Goal: Information Seeking & Learning: Learn about a topic

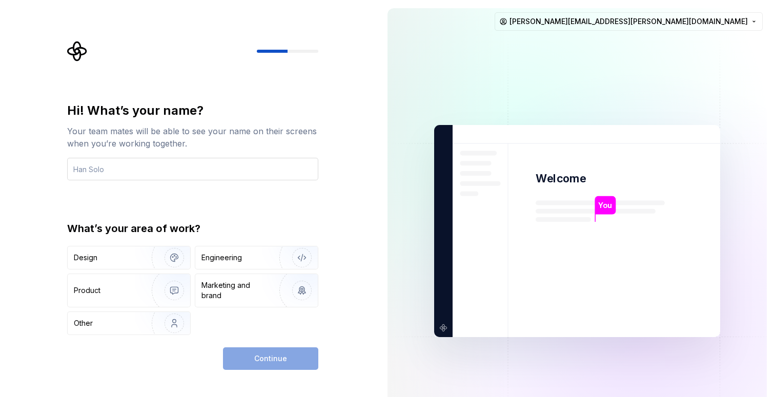
click at [161, 166] on input "text" at bounding box center [192, 169] width 251 height 23
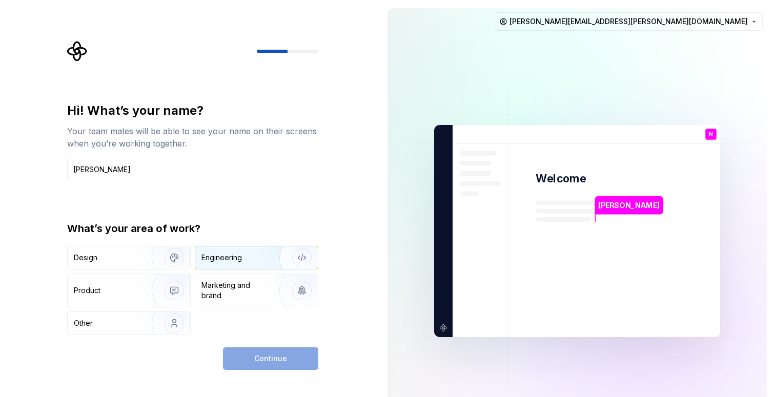
type input "[PERSON_NAME]"
click at [236, 252] on div "Engineering" at bounding box center [256, 258] width 123 height 23
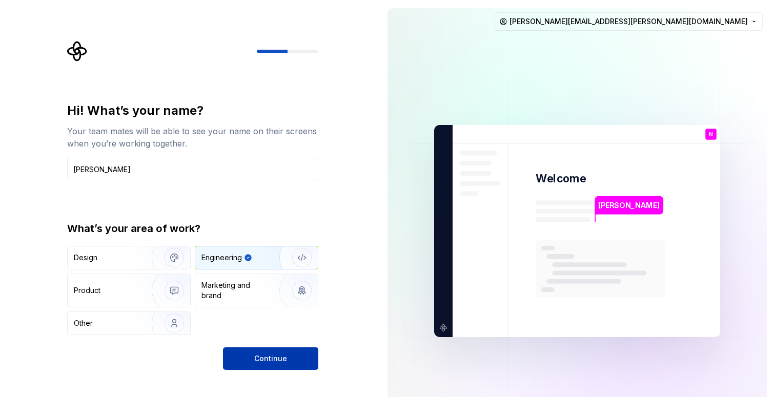
click at [271, 362] on span "Continue" at bounding box center [270, 359] width 33 height 10
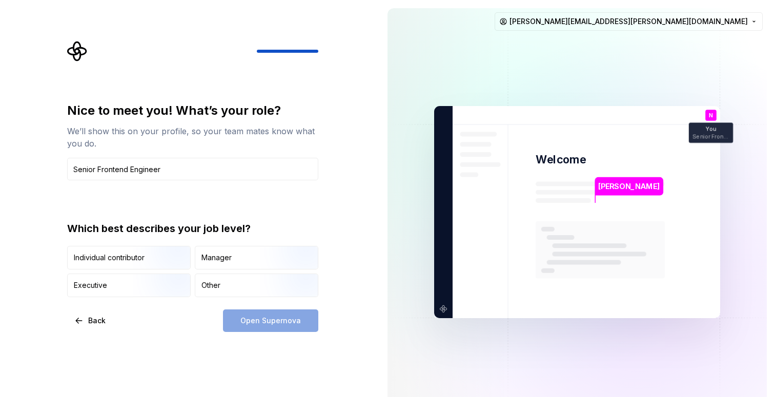
drag, startPoint x: 183, startPoint y: 165, endPoint x: 53, endPoint y: 164, distance: 129.2
click at [53, 164] on div "Nice to meet you! What’s your role? We’ll show this on your profile, so your te…" at bounding box center [189, 212] width 379 height 425
type input "Senior Frontend Engineer"
click at [360, 158] on div "Nice to meet you! What’s your role? We’ll show this on your profile, so your te…" at bounding box center [189, 212] width 379 height 425
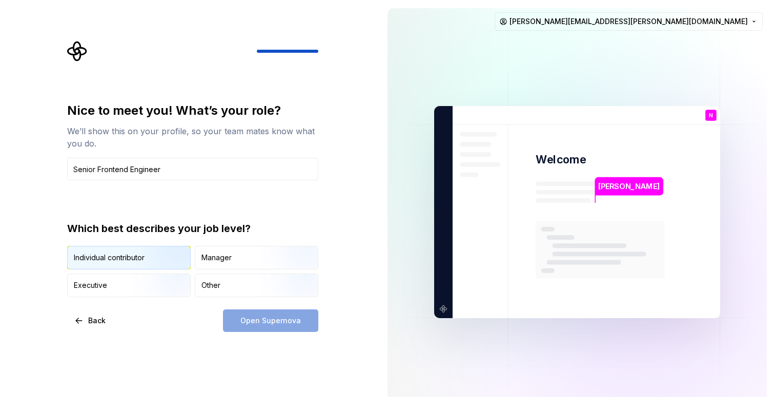
click at [158, 259] on img "button" at bounding box center [166, 270] width 66 height 69
click at [258, 327] on button "Open Supernova" at bounding box center [270, 321] width 95 height 23
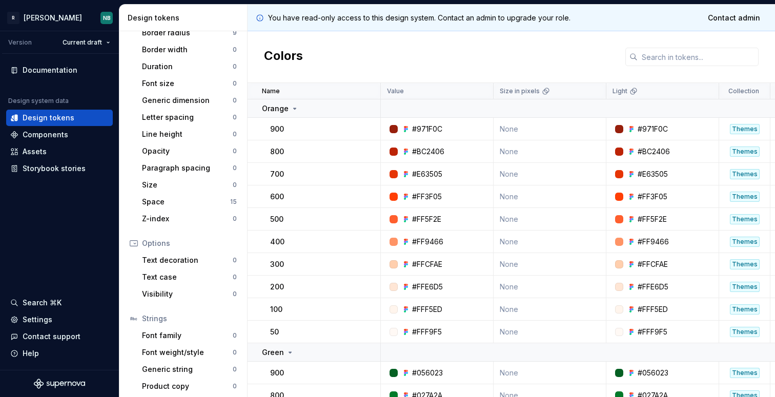
scroll to position [164, 0]
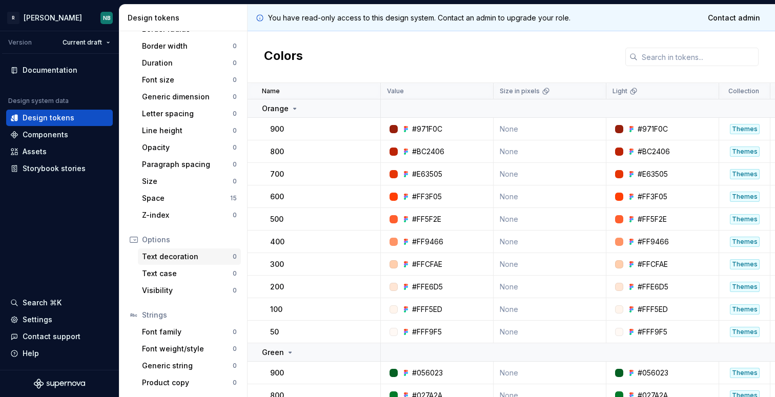
click at [168, 257] on div "Text decoration" at bounding box center [187, 257] width 91 height 10
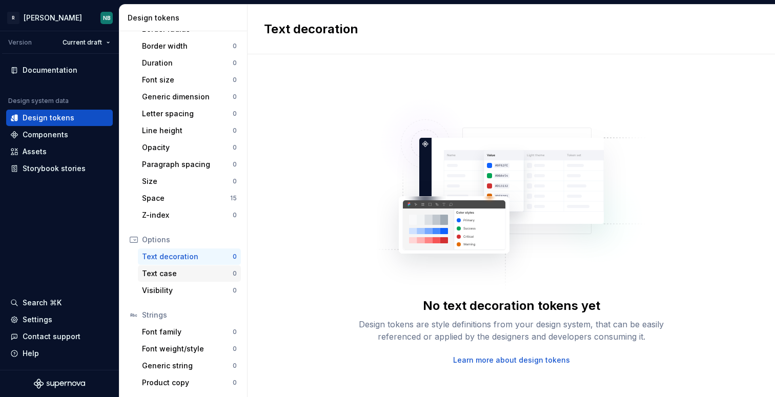
click at [167, 274] on div "Text case" at bounding box center [187, 274] width 91 height 10
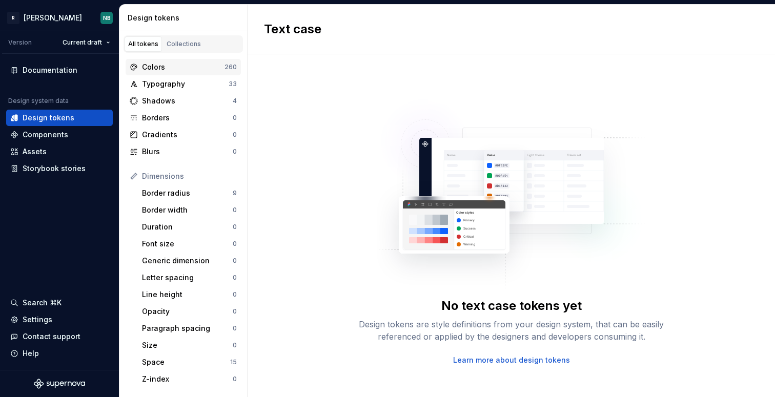
click at [169, 64] on div "Colors" at bounding box center [183, 67] width 83 height 10
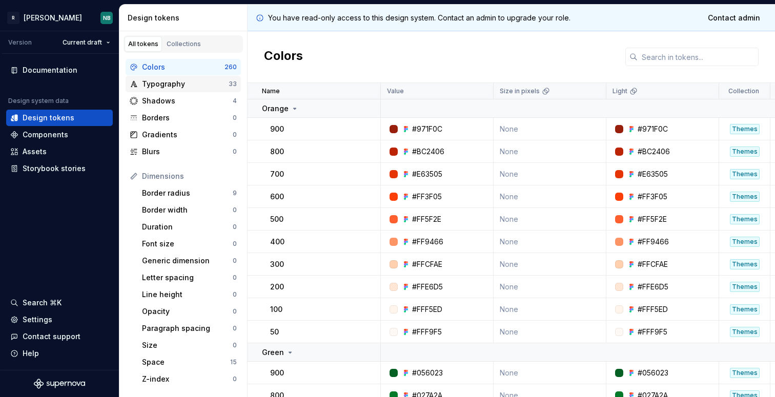
click at [164, 84] on div "Typography" at bounding box center [185, 84] width 87 height 10
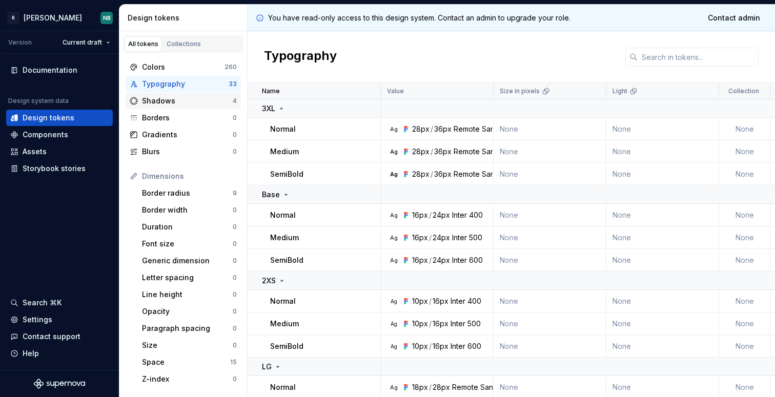
click at [160, 100] on div "Shadows" at bounding box center [187, 101] width 91 height 10
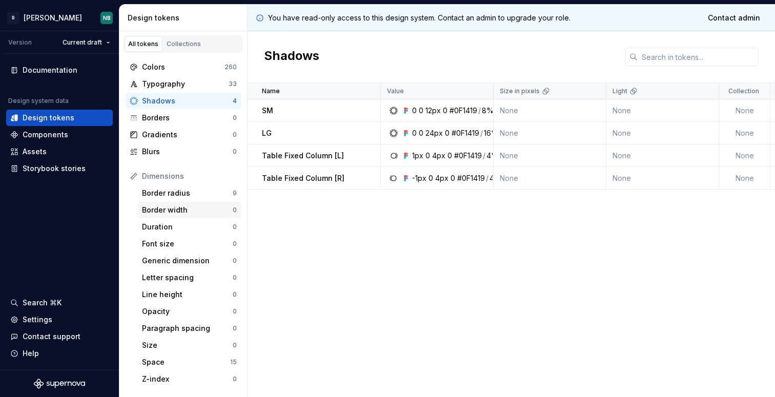
click at [160, 216] on div "Border width 0" at bounding box center [189, 210] width 103 height 16
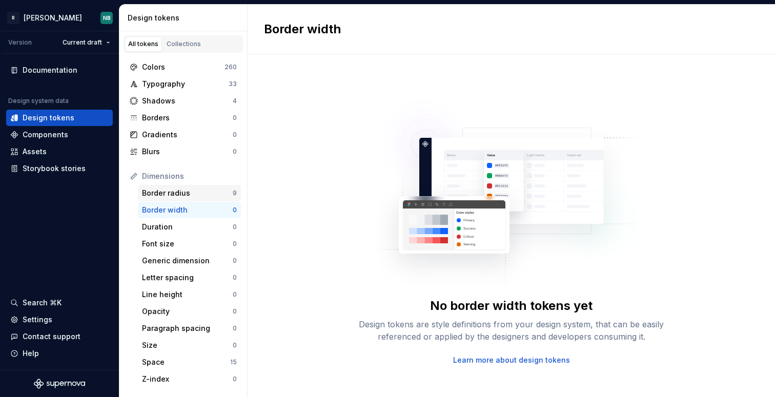
click at [164, 192] on div "Border radius" at bounding box center [187, 193] width 91 height 10
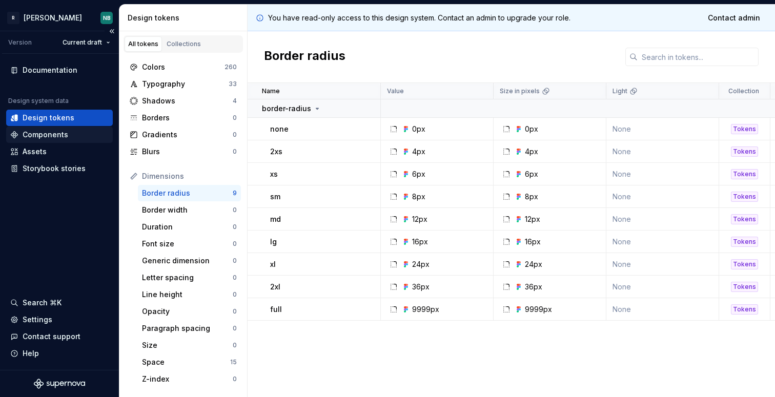
click at [46, 137] on div "Components" at bounding box center [46, 135] width 46 height 10
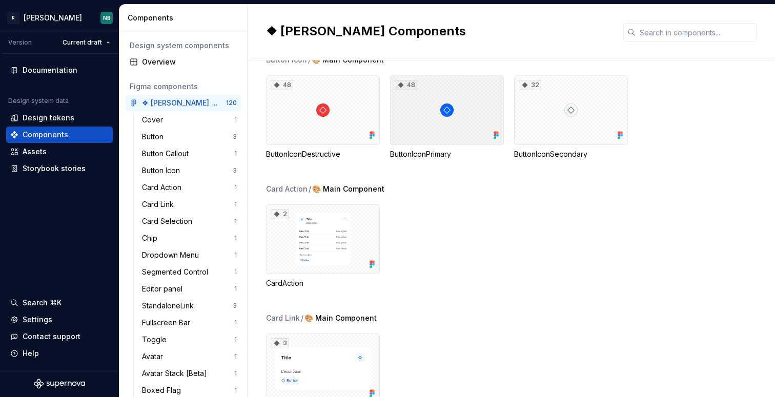
scroll to position [399, 0]
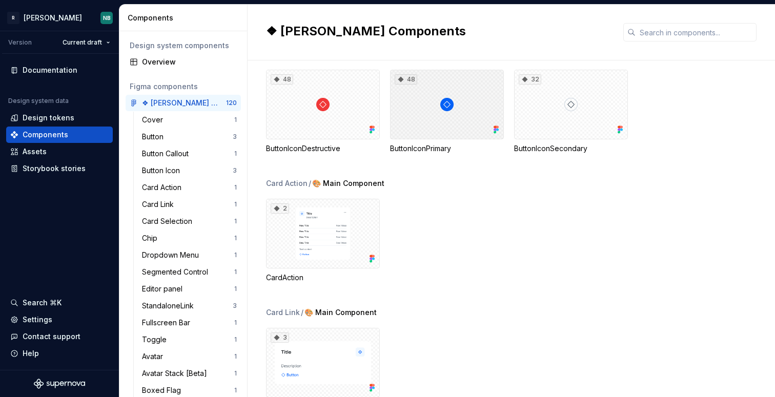
click at [417, 131] on div "48" at bounding box center [447, 105] width 114 height 70
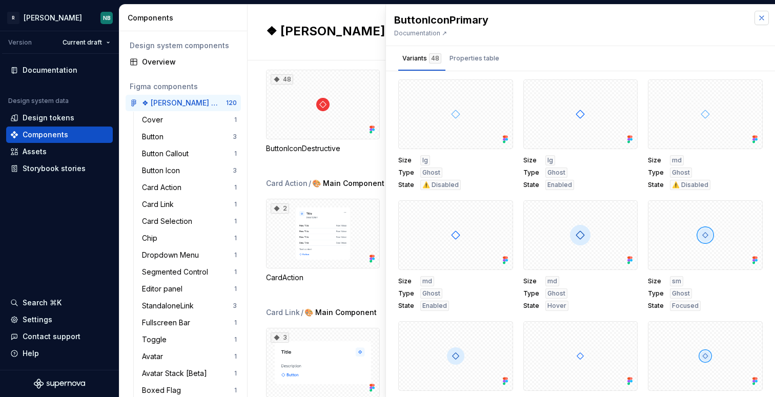
click at [762, 19] on button "button" at bounding box center [762, 18] width 14 height 14
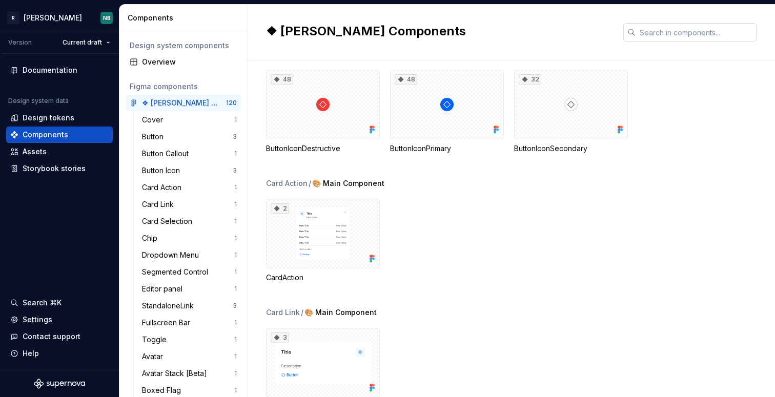
click at [683, 27] on input "text" at bounding box center [696, 32] width 121 height 18
click at [664, 36] on input "text" at bounding box center [696, 32] width 121 height 18
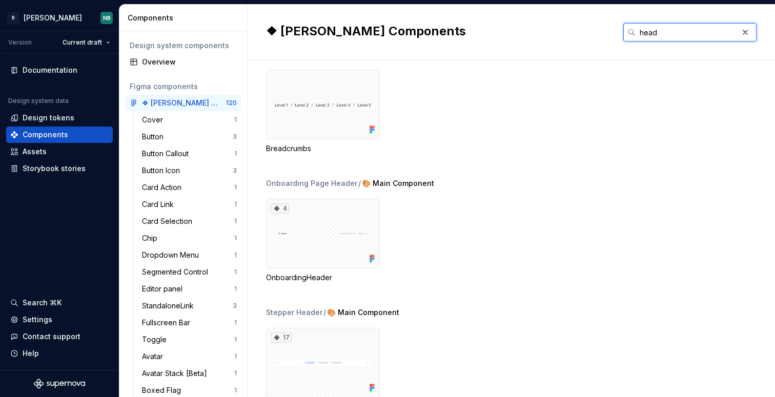
scroll to position [180, 0]
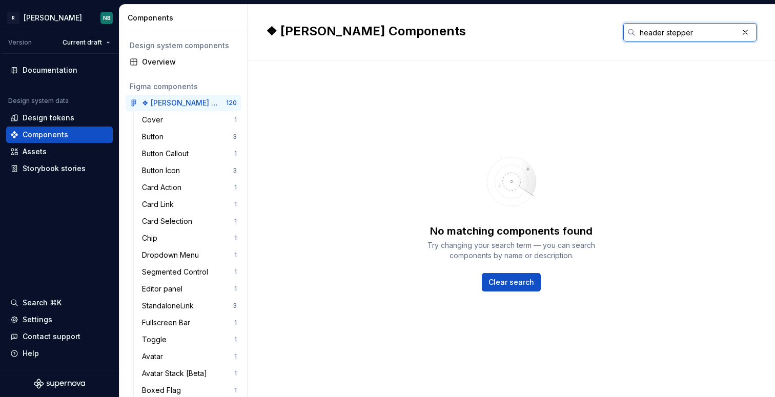
type input "header stepper"
click at [596, 92] on div "No matching components found Try changing your search term — you can search com…" at bounding box center [511, 218] width 491 height 279
